Goal: Information Seeking & Learning: Learn about a topic

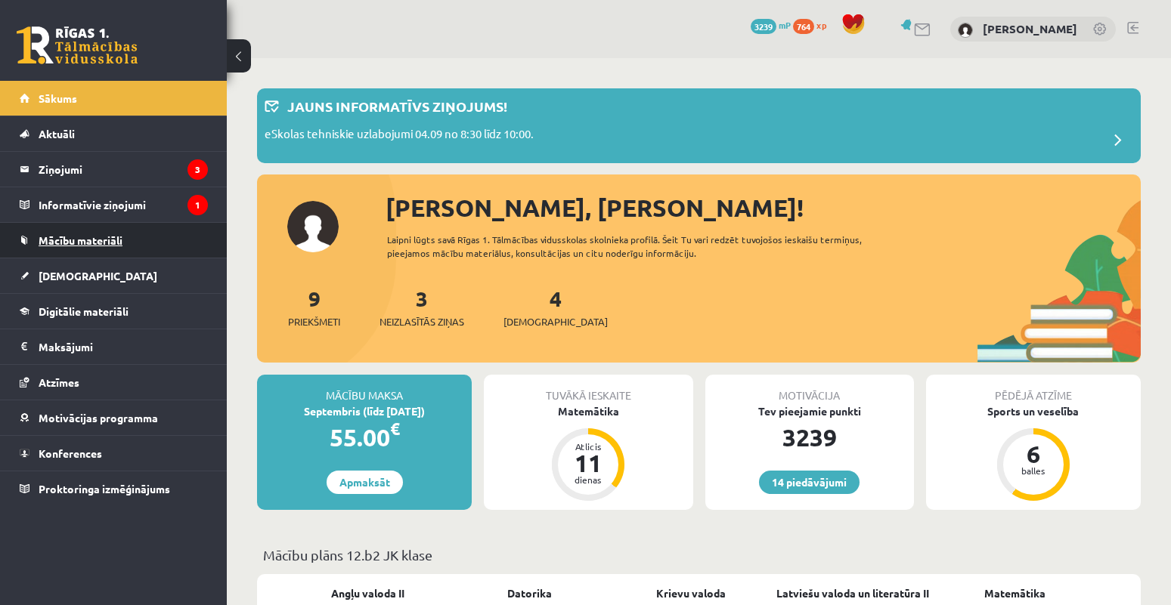
click at [102, 240] on span "Mācību materiāli" at bounding box center [81, 241] width 84 height 14
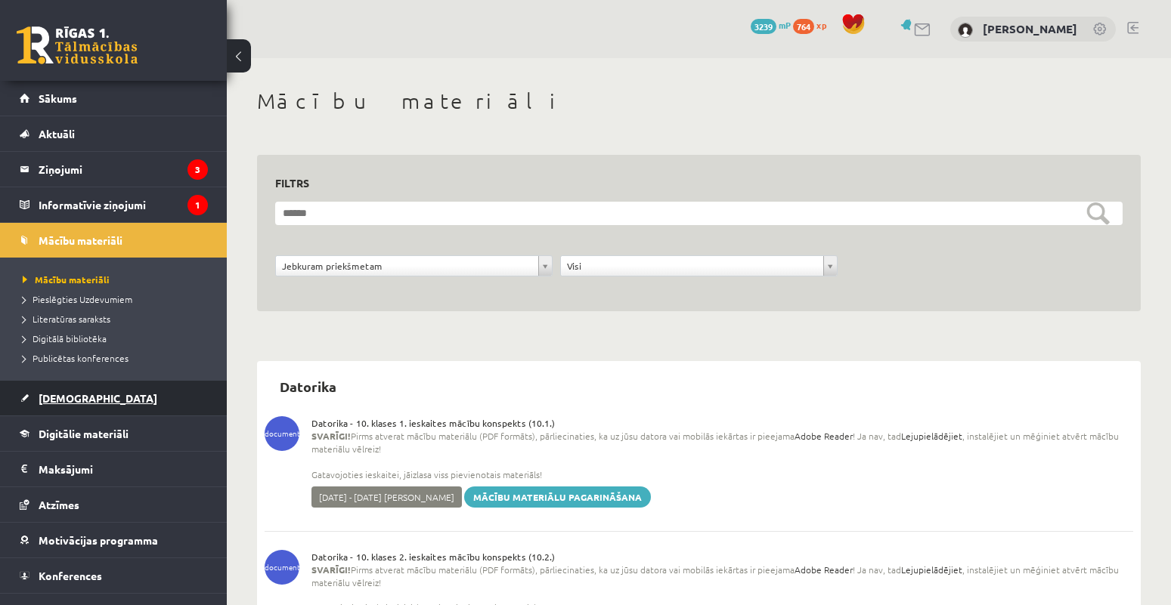
click at [90, 415] on link "[DEMOGRAPHIC_DATA]" at bounding box center [114, 398] width 188 height 35
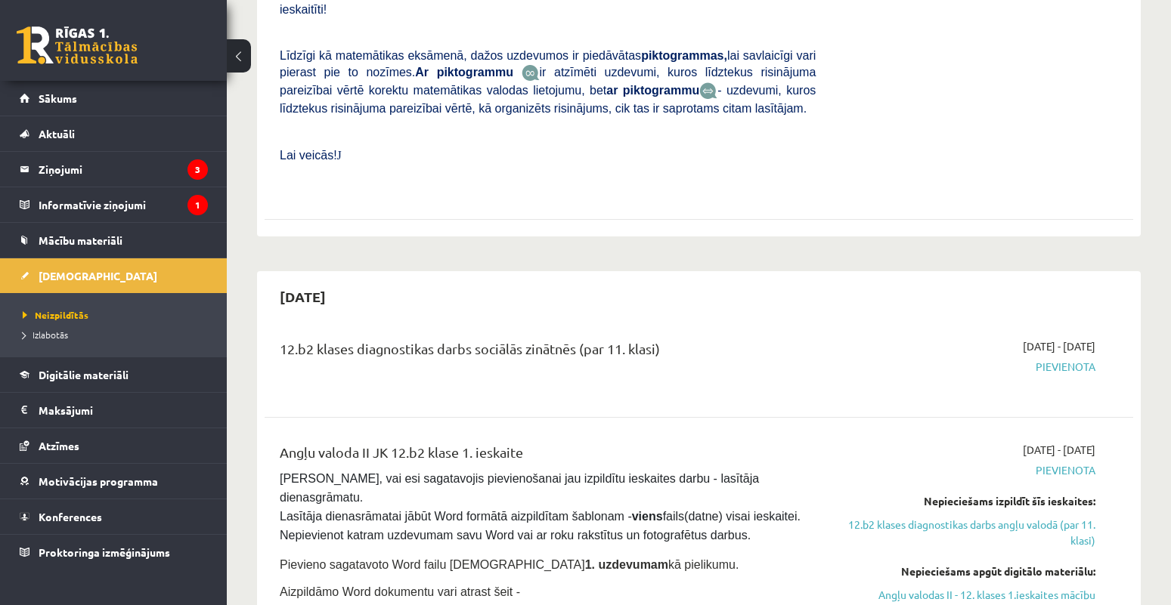
scroll to position [982, 0]
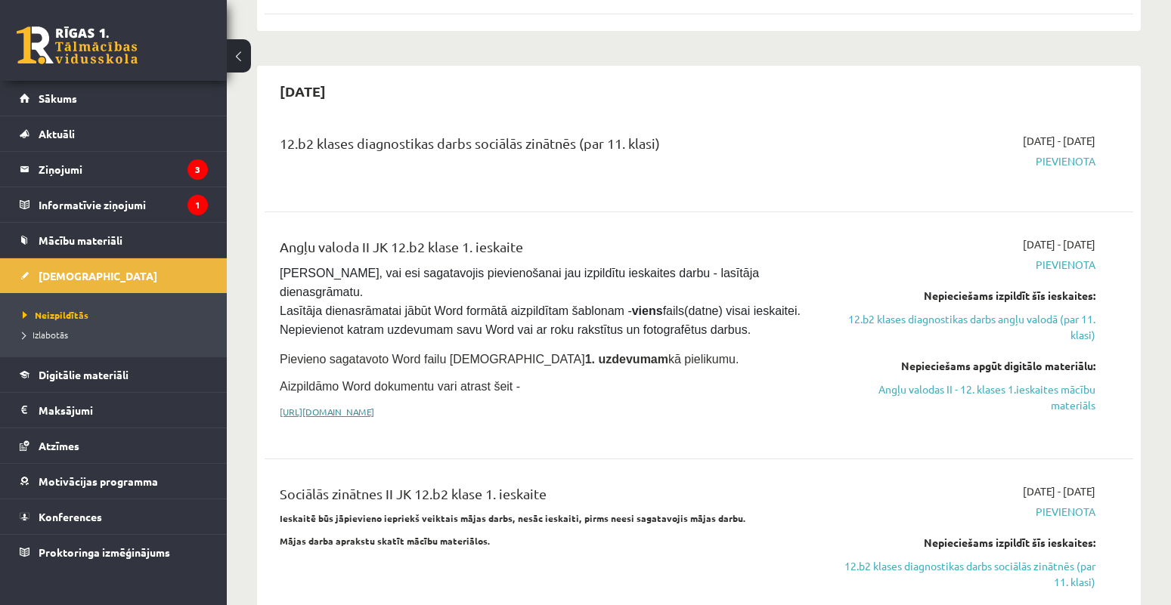
click at [374, 406] on link "[URL][DOMAIN_NAME]" at bounding box center [327, 412] width 94 height 12
click at [1027, 382] on link "Angļu valodas II - 12. klases 1.ieskaites mācību materiāls" at bounding box center [966, 398] width 257 height 32
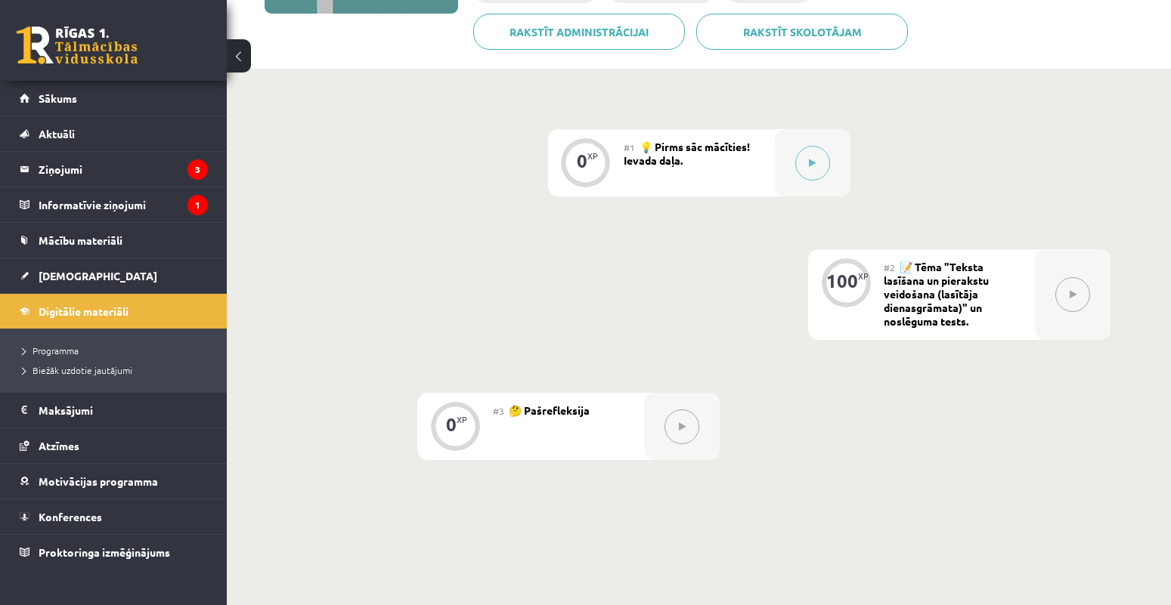
scroll to position [302, 0]
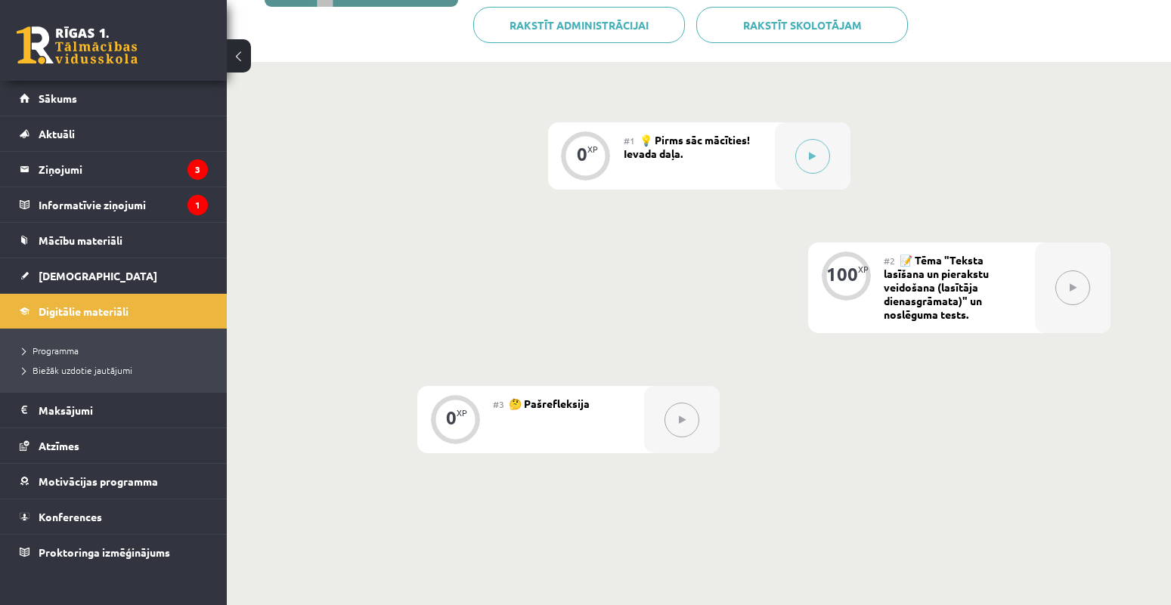
click at [1044, 274] on div at bounding box center [1073, 288] width 76 height 91
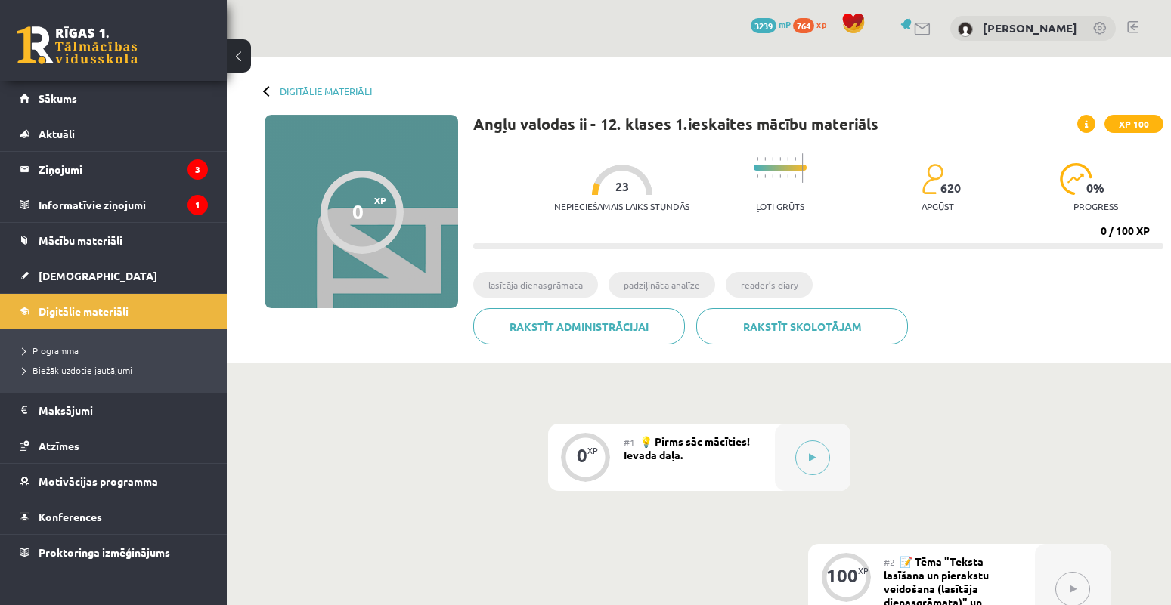
scroll to position [0, 0]
click at [270, 95] on div at bounding box center [268, 91] width 11 height 11
click at [66, 314] on span "Digitālie materiāli" at bounding box center [84, 312] width 90 height 14
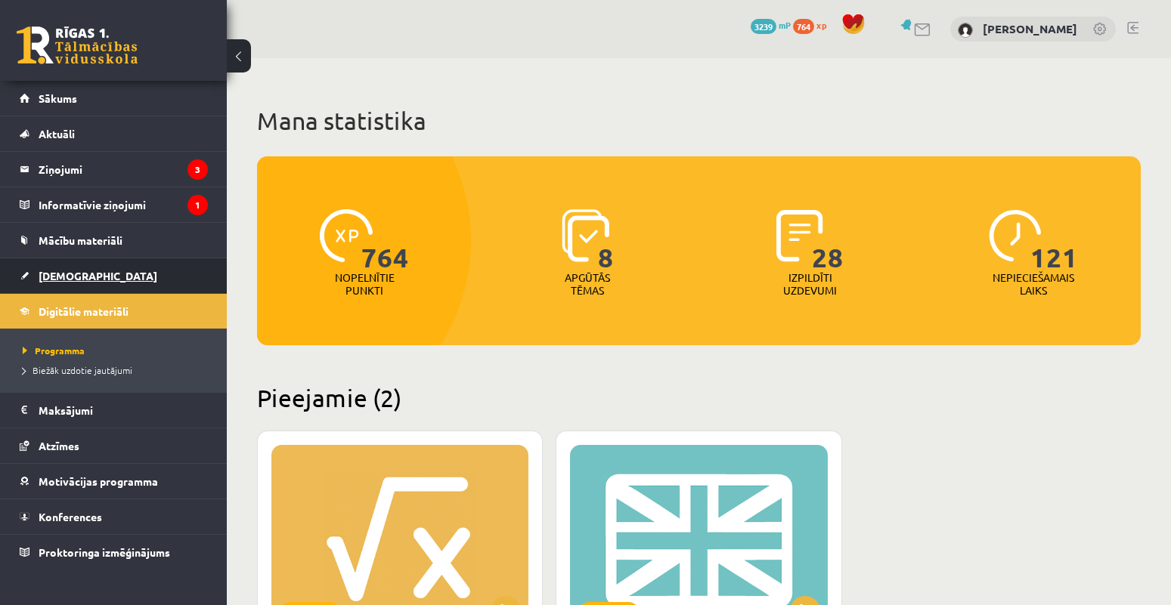
click at [123, 283] on link "[DEMOGRAPHIC_DATA]" at bounding box center [114, 275] width 188 height 35
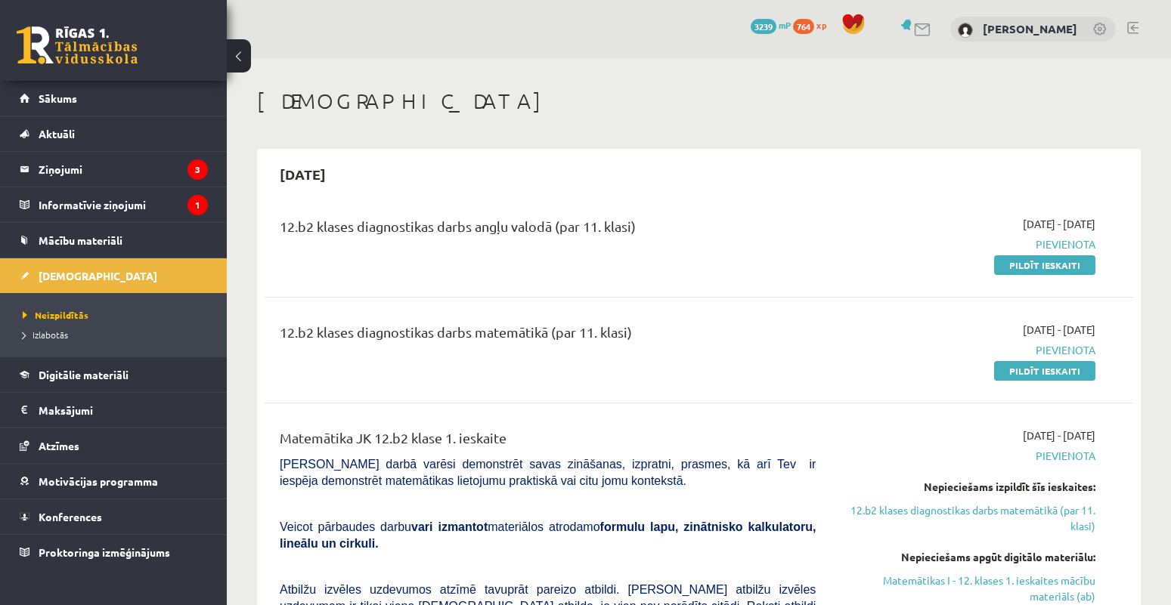
click at [1138, 25] on div "0 Dāvanas 3239 mP 764 xp Amanda Lorberga" at bounding box center [699, 29] width 944 height 58
click at [1137, 27] on link at bounding box center [1132, 28] width 11 height 12
